Goal: Task Accomplishment & Management: Manage account settings

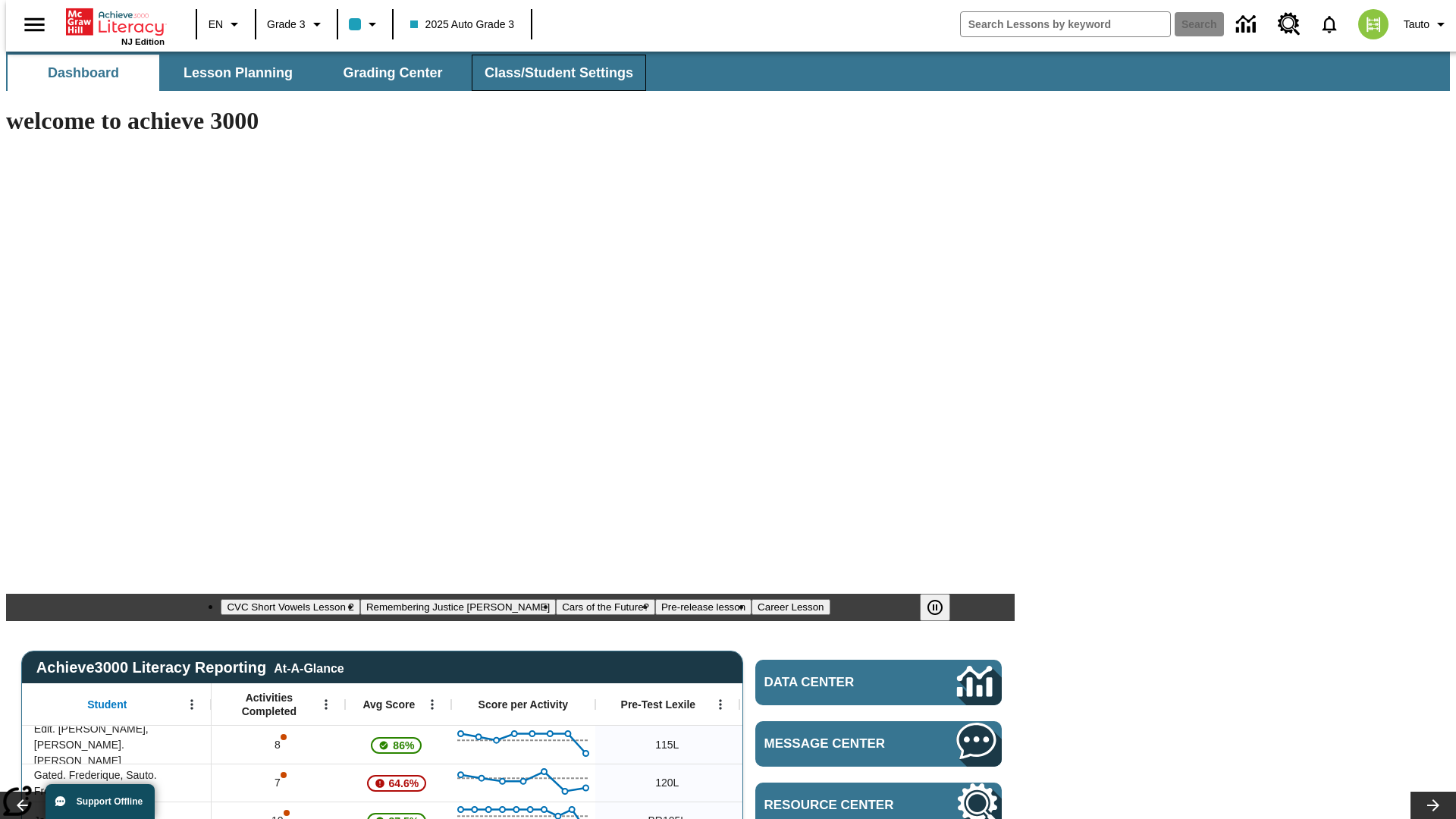
click at [551, 73] on span "Class/Student Settings" at bounding box center [559, 73] width 148 height 17
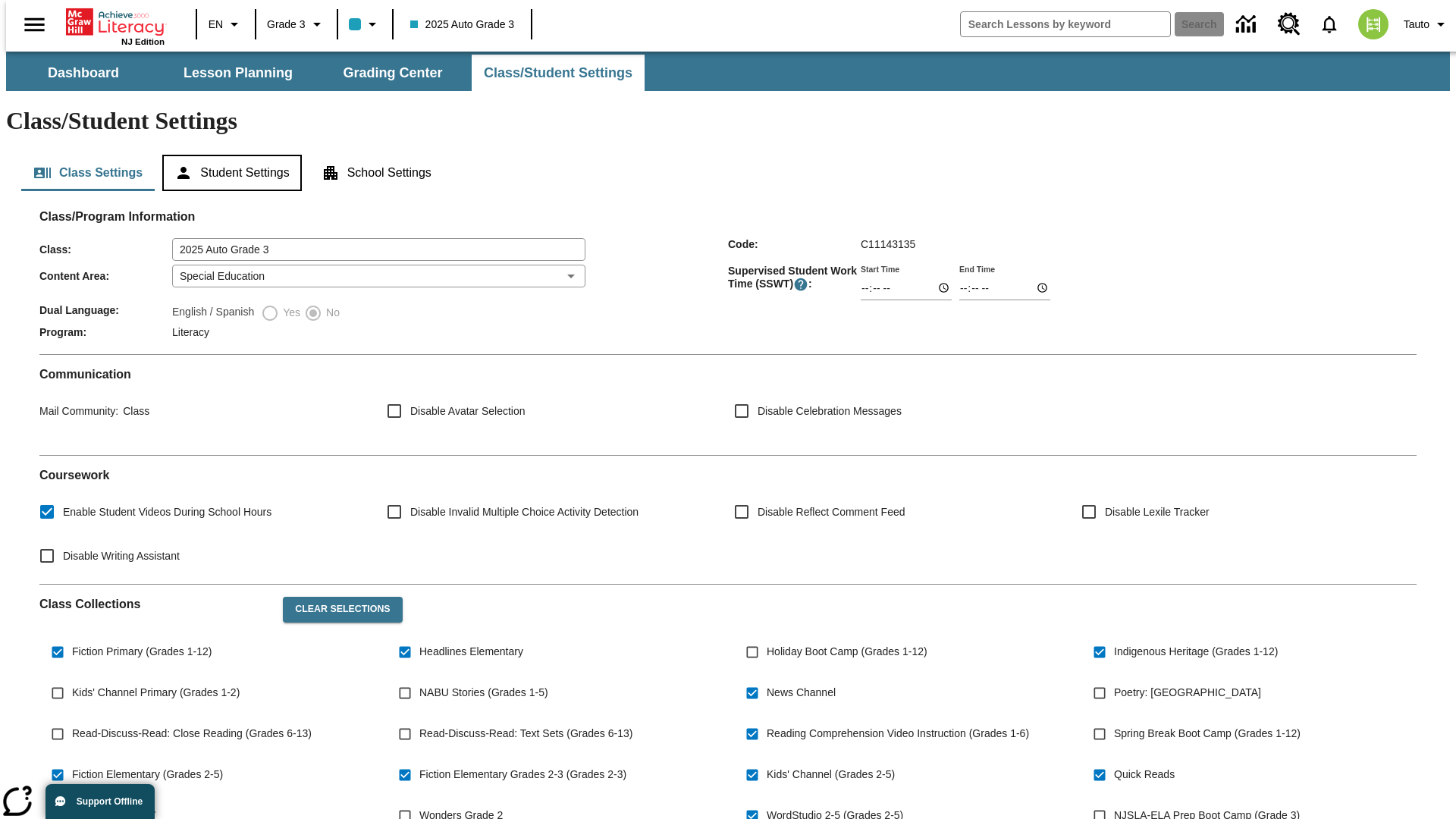
click at [229, 155] on button "Student Settings" at bounding box center [232, 173] width 139 height 36
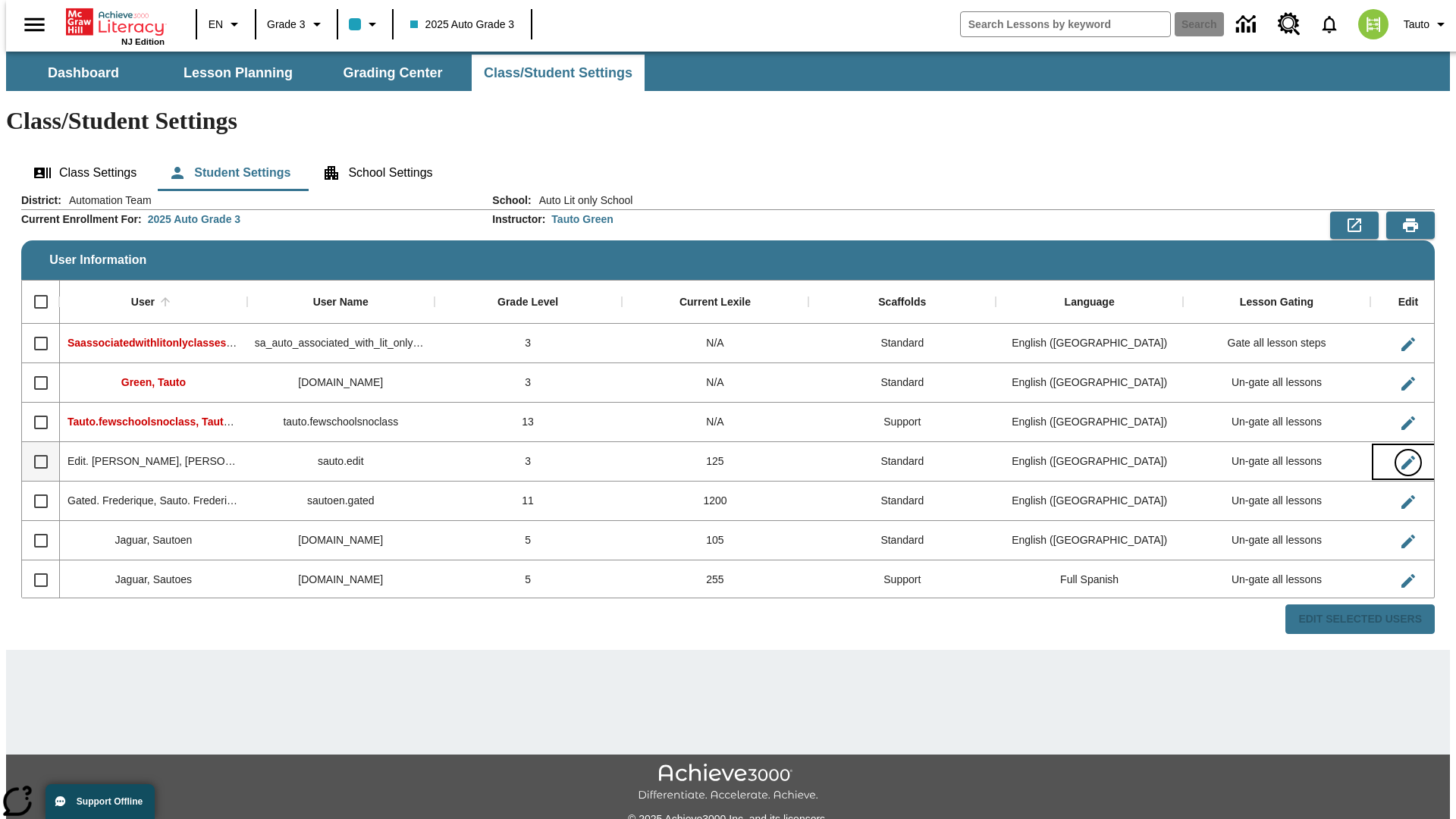
click at [1402, 456] on icon "Edit User" at bounding box center [1408, 463] width 14 height 14
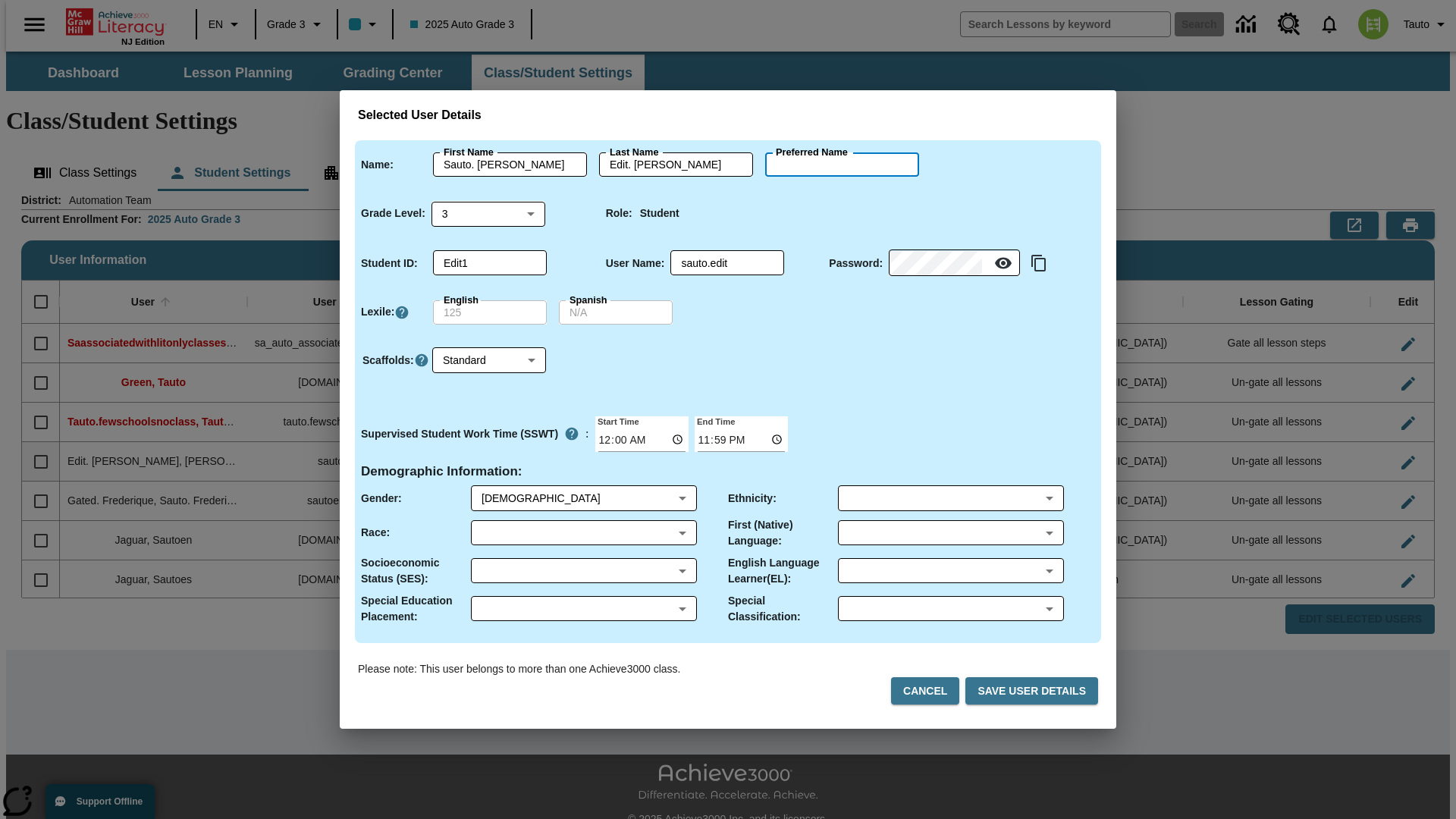
type input "Forest"
click at [931, 691] on button "Cancel" at bounding box center [925, 691] width 68 height 28
click at [1402, 456] on icon "Edit User" at bounding box center [1408, 463] width 14 height 14
type input "Sauto. Forest"
type input "Edit. Forest"
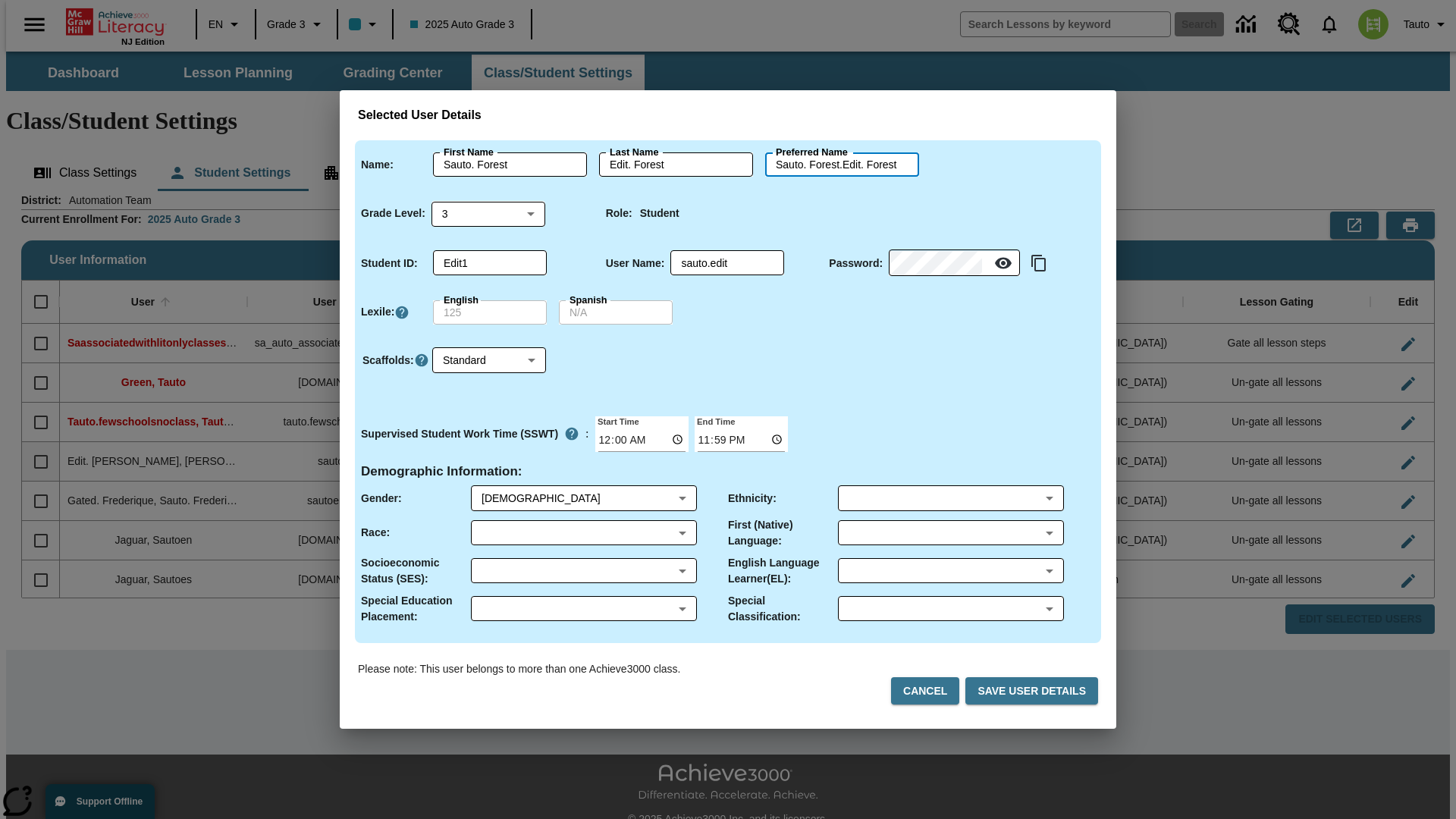
type input "Sauto. Forest.Edit. Forest"
click at [488, 213] on body "Skip to main content NJ Edition EN Grade 3 2025 Auto Grade 3 Search 0 Tauto Das…" at bounding box center [728, 452] width 1444 height 801
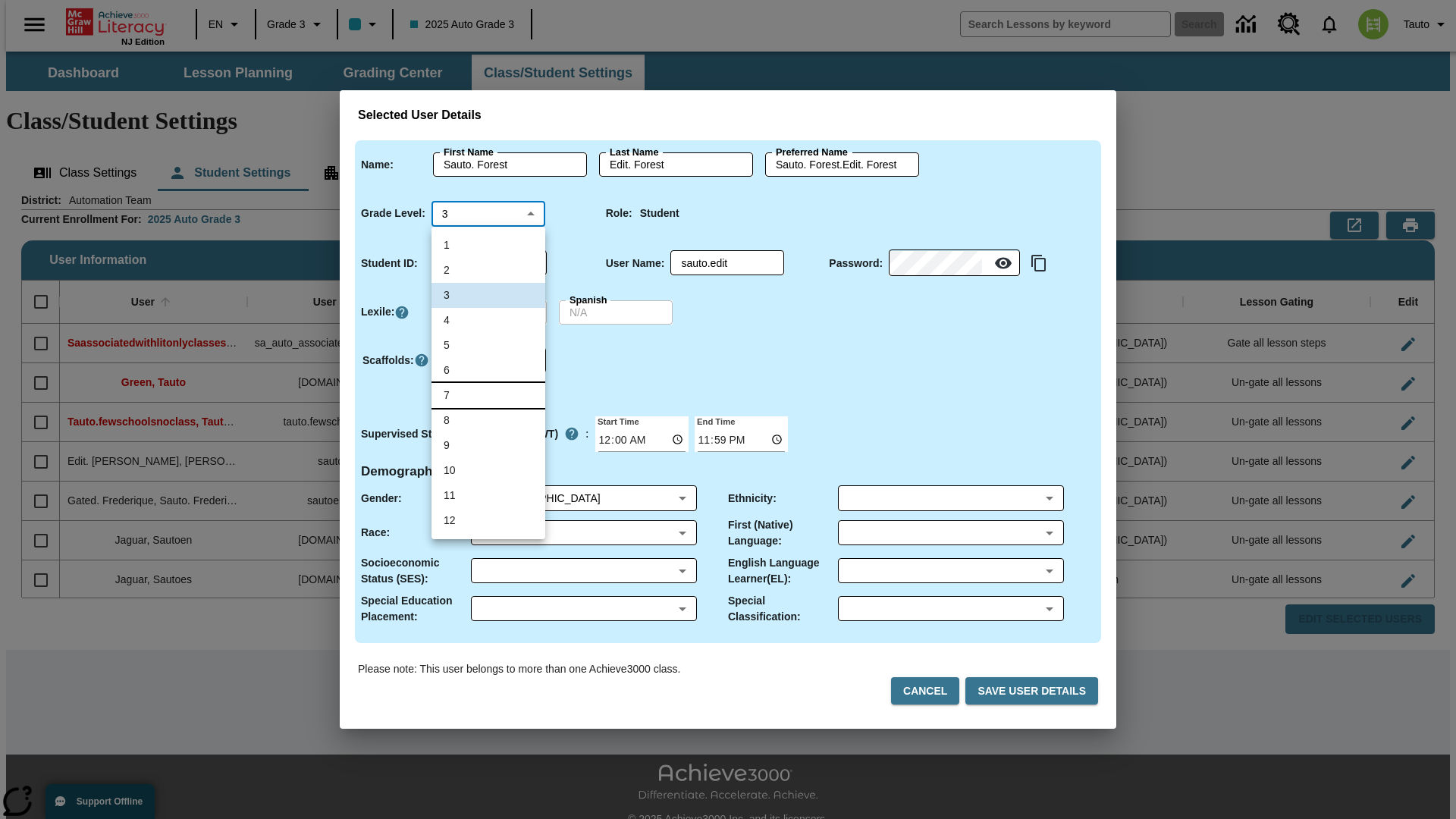
click at [488, 395] on li "7" at bounding box center [488, 395] width 114 height 25
type input "7"
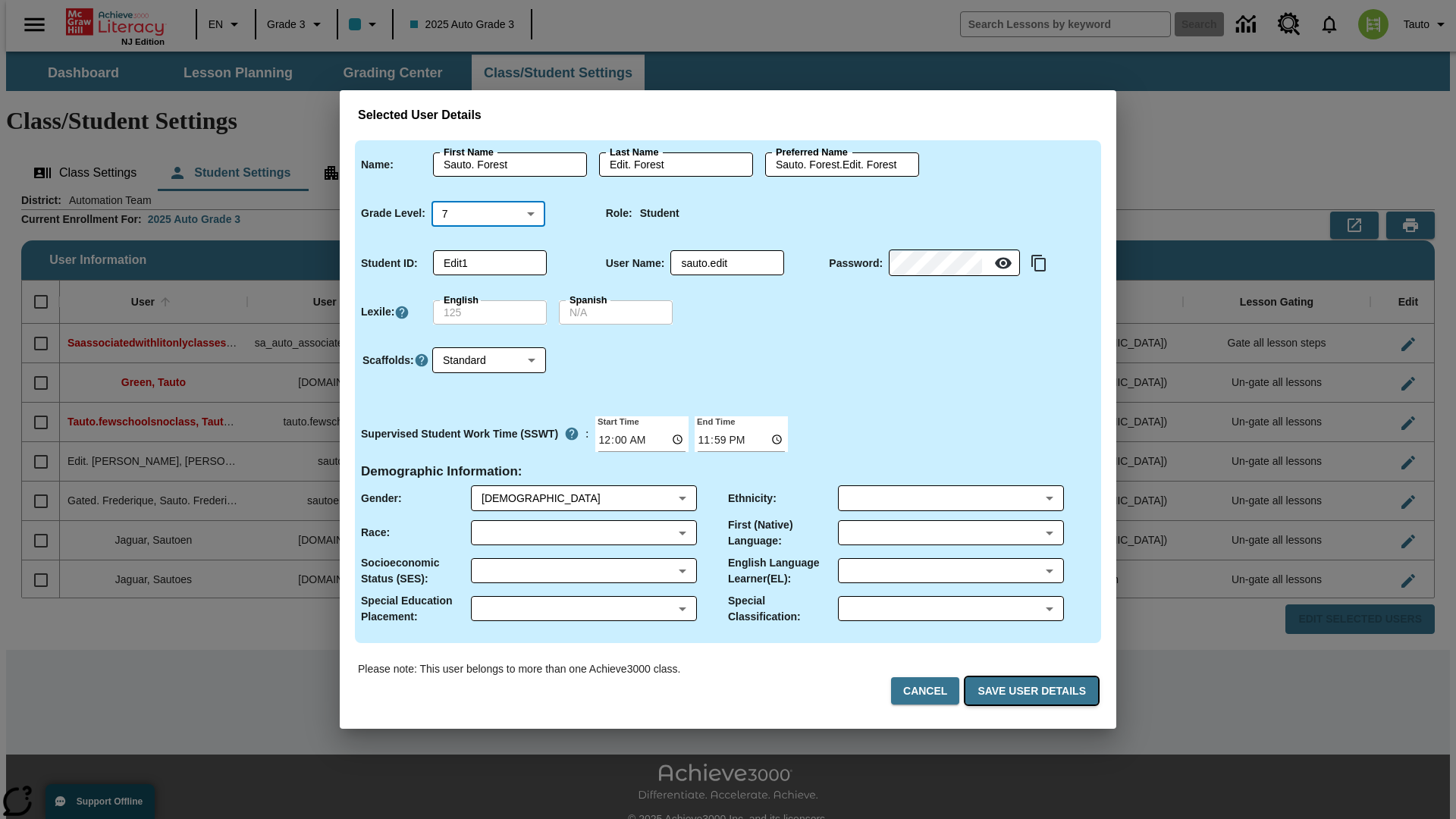
click at [1034, 691] on button "Save User Details" at bounding box center [1032, 691] width 133 height 28
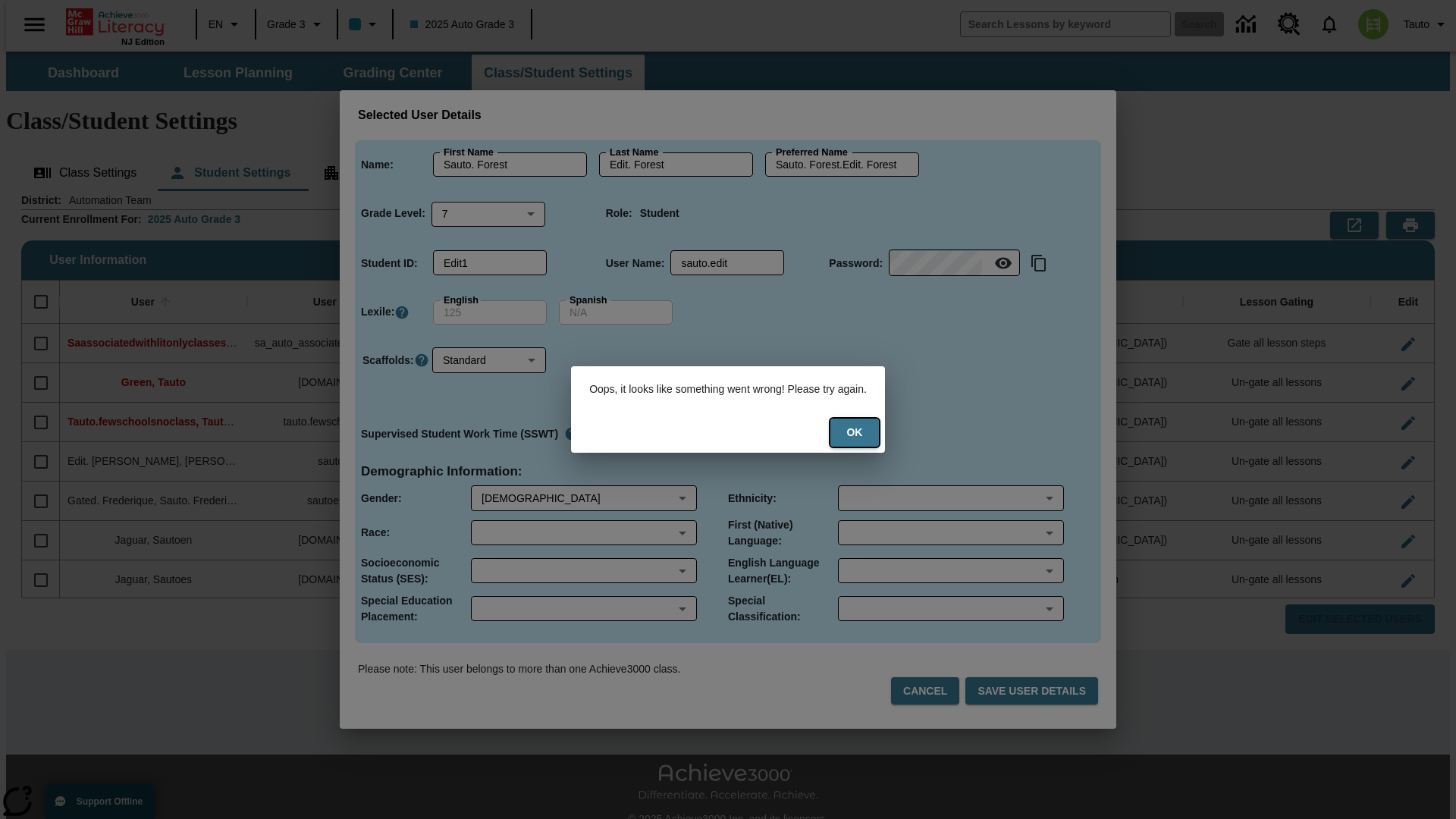
click at [865, 432] on button "Ok" at bounding box center [855, 433] width 49 height 28
